Goal: Find contact information: Find contact information

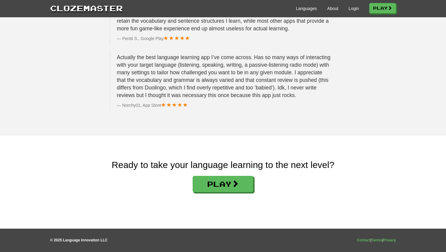
scroll to position [971, 0]
click at [360, 242] on link "Contact" at bounding box center [364, 240] width 14 height 4
